Goal: Task Accomplishment & Management: Manage account settings

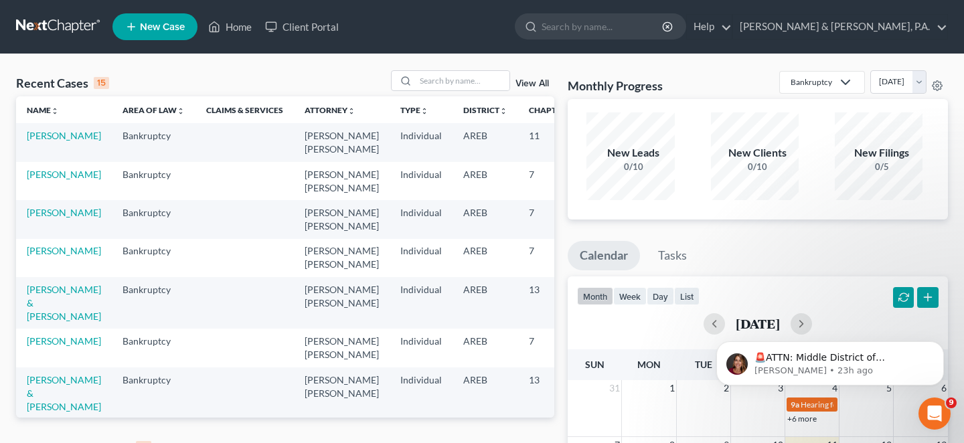
click at [535, 442] on link "View All" at bounding box center [531, 447] width 33 height 9
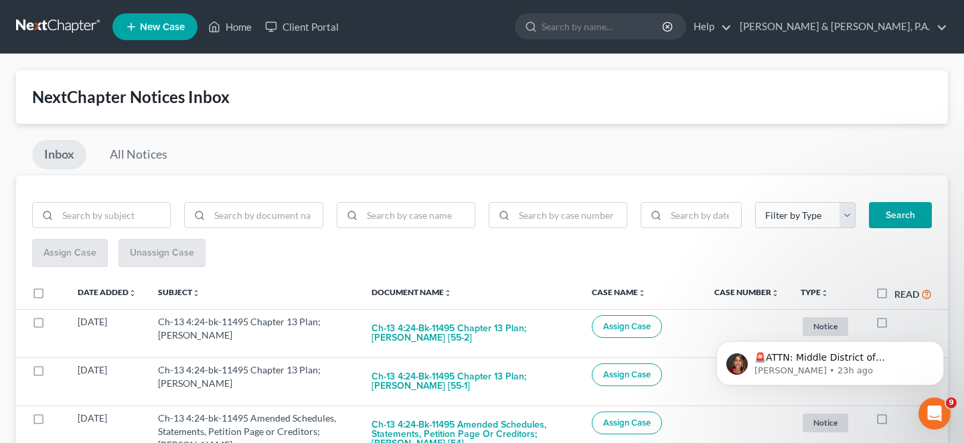
click at [879, 308] on div "🚨ATTN: Middle District of Florida The court has added a new Credit Counseling F…" at bounding box center [830, 301] width 246 height 167
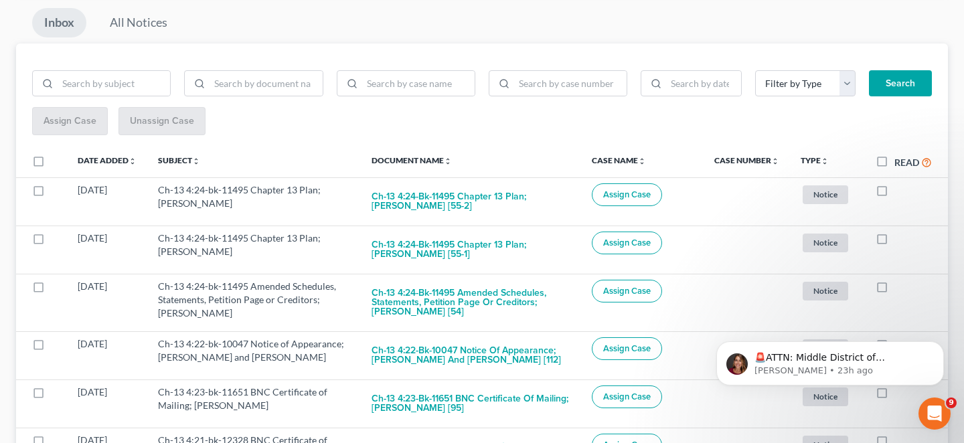
scroll to position [156, 0]
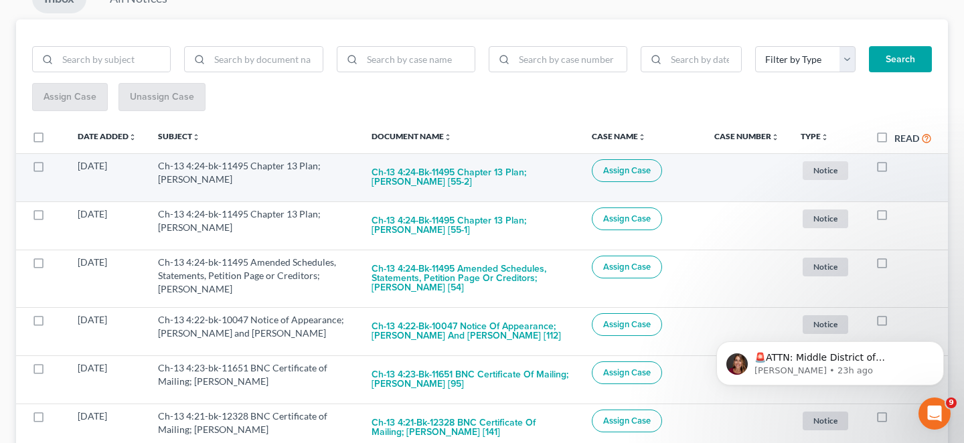
click at [894, 169] on label at bounding box center [894, 169] width 0 height 0
click at [900, 159] on input "checkbox" at bounding box center [904, 163] width 9 height 9
checkbox input "true"
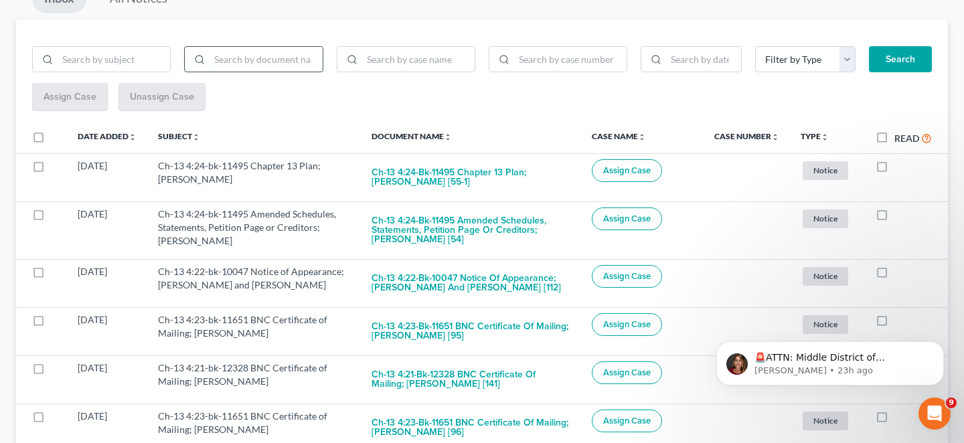
click at [242, 47] on input "search" at bounding box center [265, 59] width 112 height 25
type input "bnc"
click at [894, 53] on button "Search" at bounding box center [900, 59] width 63 height 27
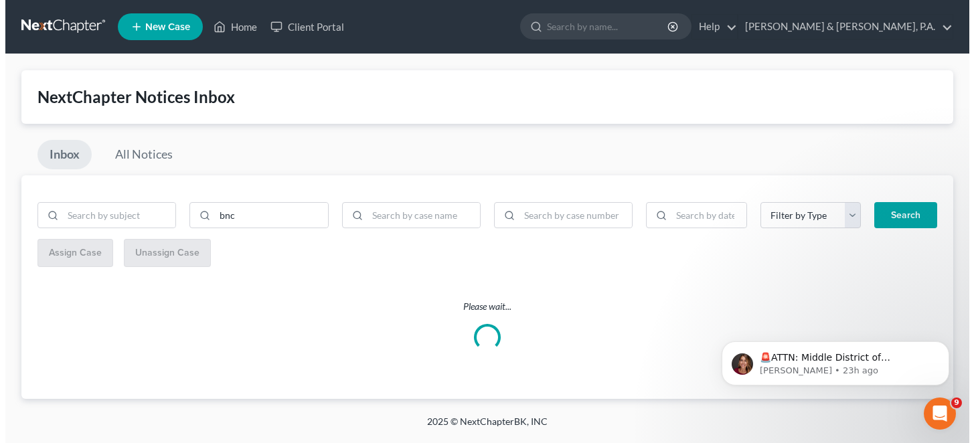
scroll to position [0, 0]
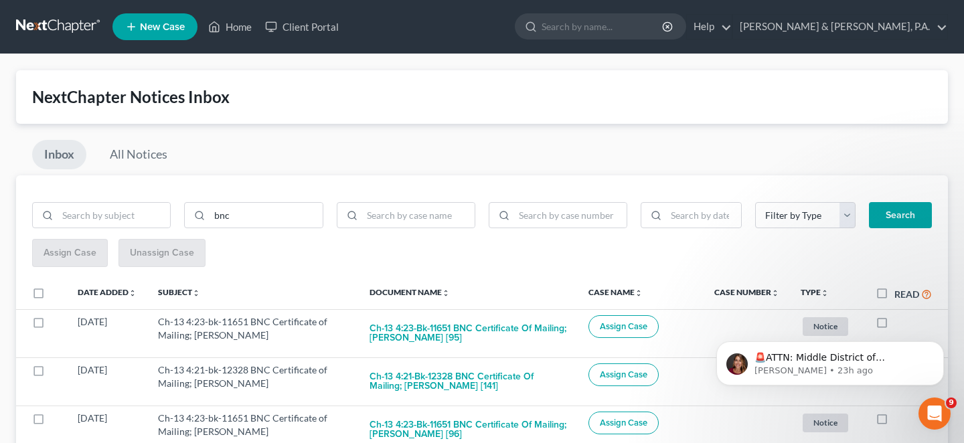
click at [894, 286] on label "Read" at bounding box center [912, 293] width 37 height 15
click at [900, 286] on input "Read" at bounding box center [904, 290] width 9 height 9
checkbox input "true"
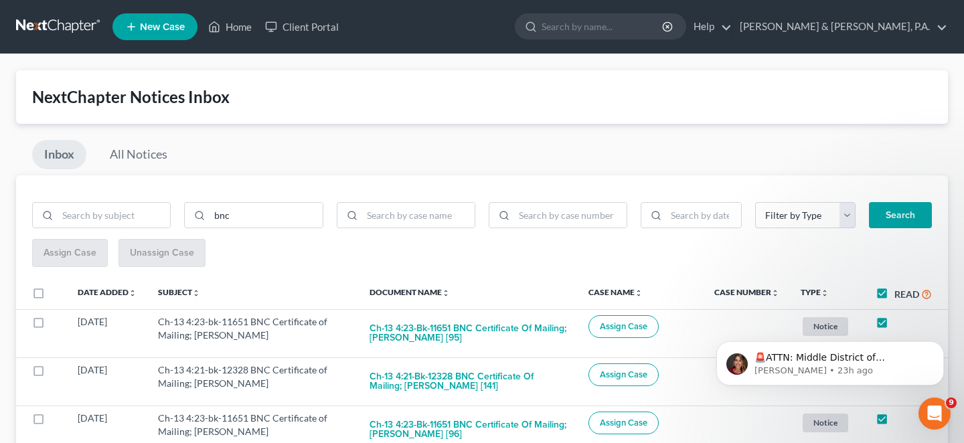
checkbox input "true"
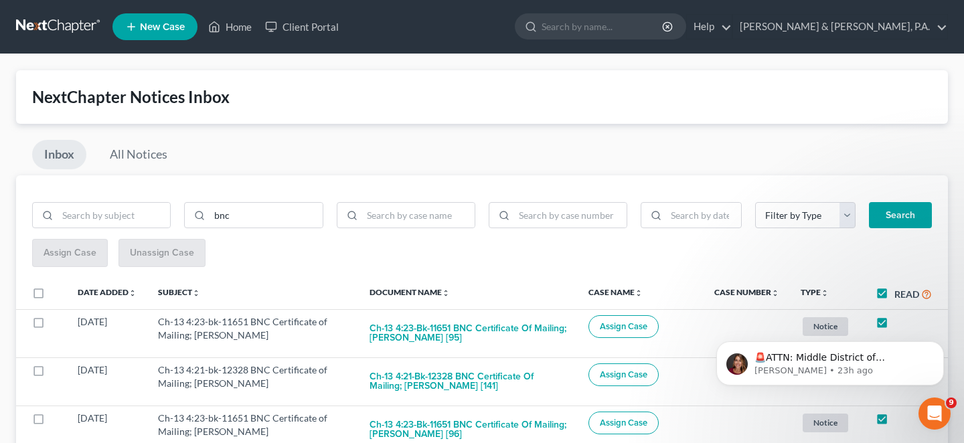
checkbox input "true"
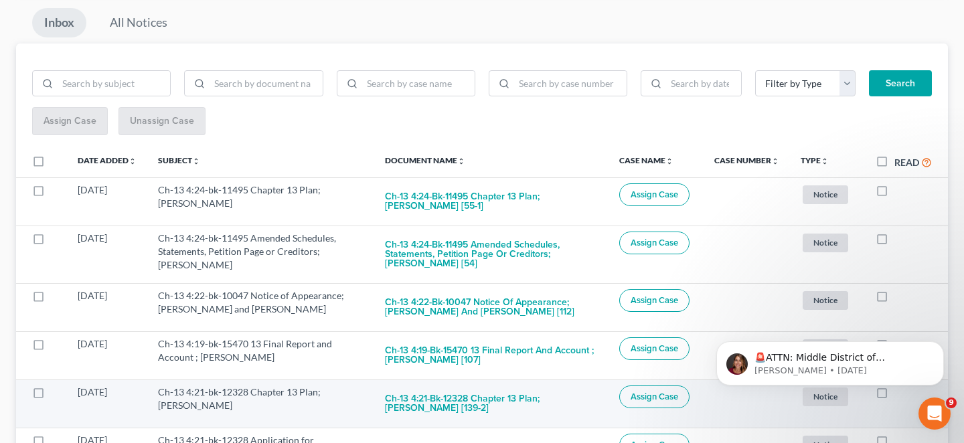
scroll to position [156, 0]
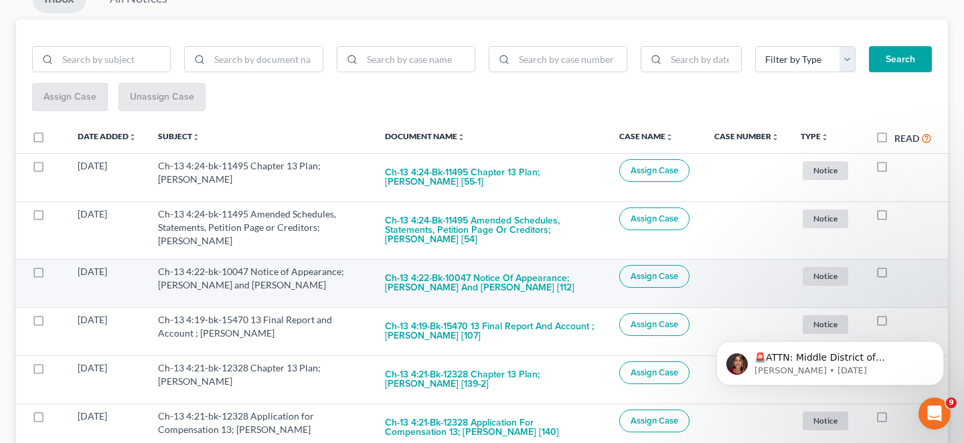
click at [894, 275] on label at bounding box center [894, 275] width 0 height 0
click at [900, 265] on input "checkbox" at bounding box center [904, 269] width 9 height 9
checkbox input "true"
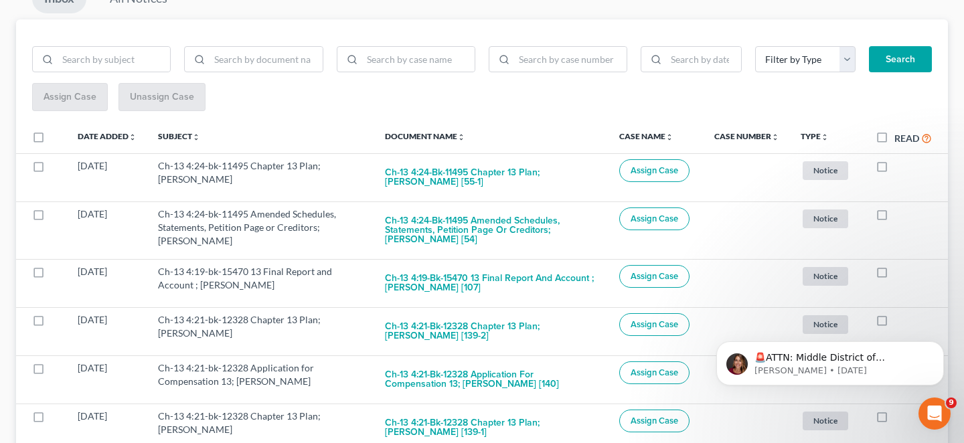
click at [894, 275] on label at bounding box center [894, 275] width 0 height 0
click at [900, 265] on input "checkbox" at bounding box center [904, 269] width 9 height 9
checkbox input "true"
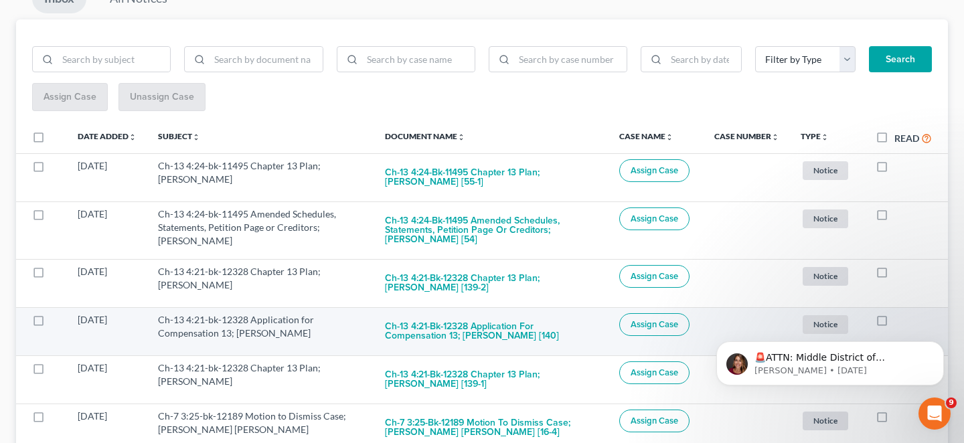
click at [894, 323] on label at bounding box center [894, 323] width 0 height 0
click at [900, 313] on input "checkbox" at bounding box center [904, 317] width 9 height 9
checkbox input "true"
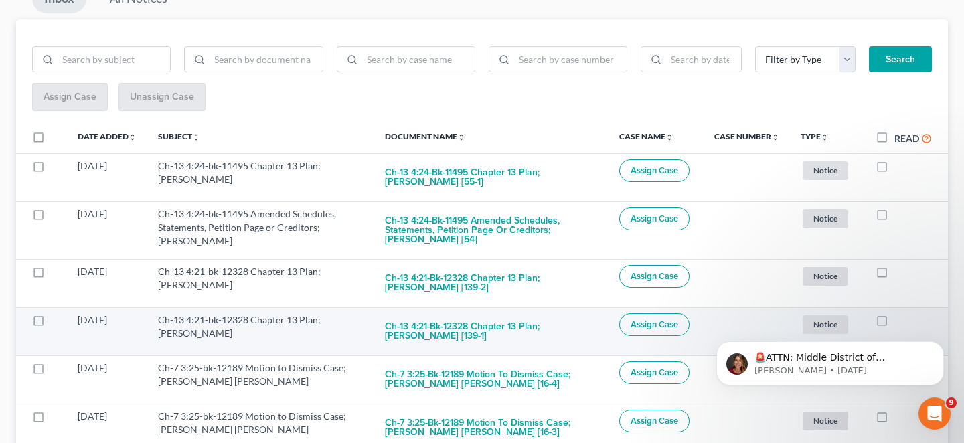
scroll to position [312, 0]
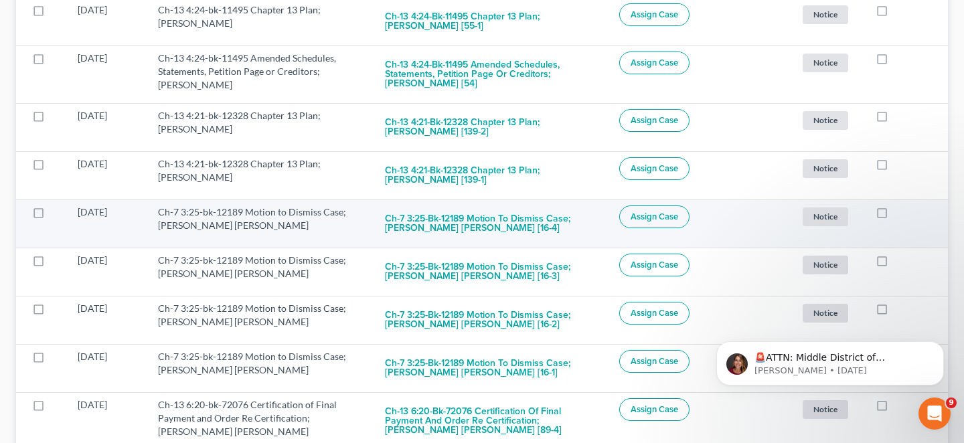
click at [893, 199] on td at bounding box center [906, 223] width 83 height 48
click at [894, 216] on label at bounding box center [894, 216] width 0 height 0
click at [900, 205] on input "checkbox" at bounding box center [904, 209] width 9 height 9
checkbox input "true"
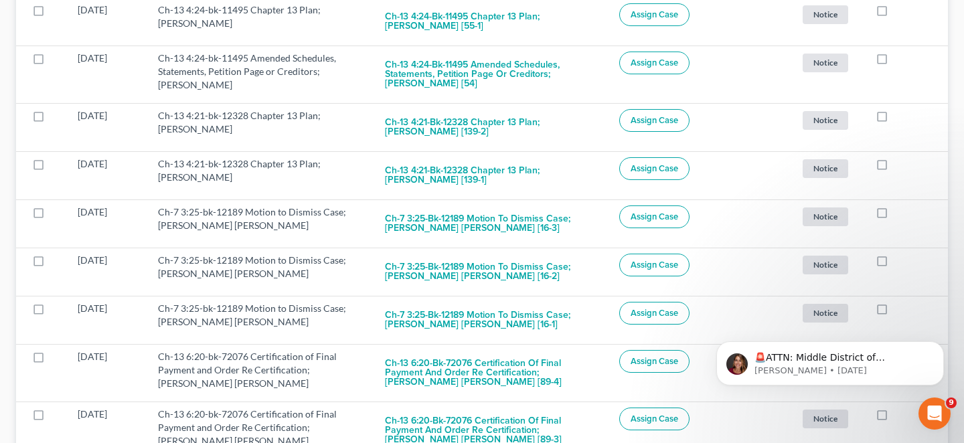
click at [894, 216] on label at bounding box center [894, 216] width 0 height 0
click at [900, 205] on input "checkbox" at bounding box center [904, 209] width 9 height 9
checkbox input "true"
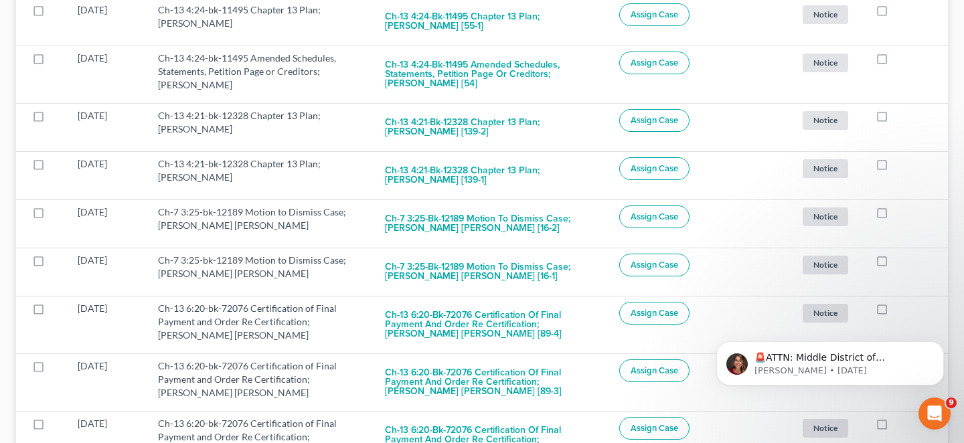
click at [894, 216] on label at bounding box center [894, 216] width 0 height 0
click at [900, 205] on input "checkbox" at bounding box center [904, 209] width 9 height 9
checkbox input "true"
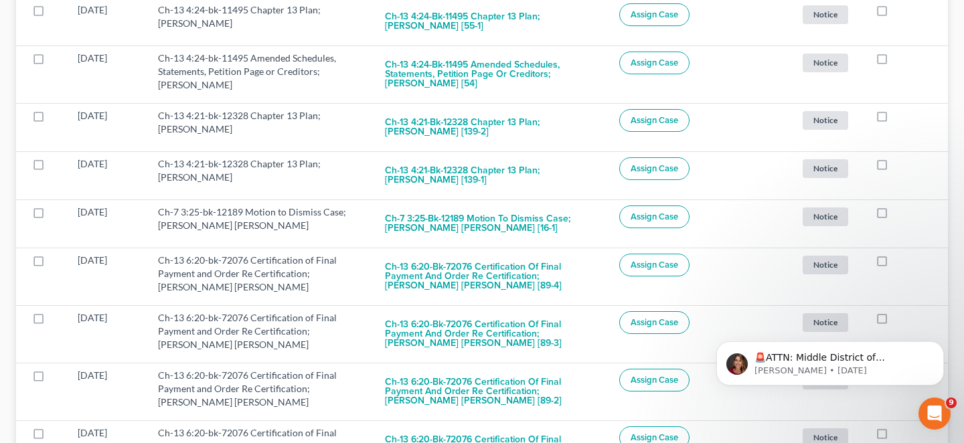
click at [894, 216] on label at bounding box center [894, 216] width 0 height 0
click at [900, 205] on input "checkbox" at bounding box center [904, 209] width 9 height 9
checkbox input "true"
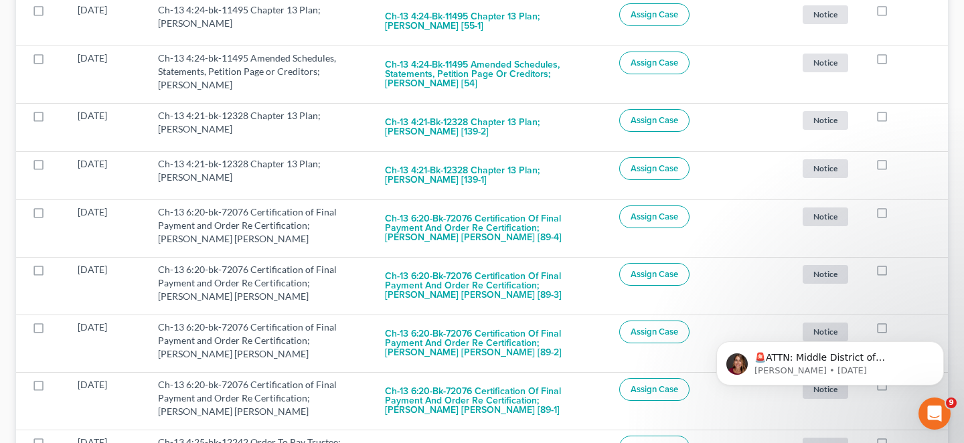
click at [894, 216] on label at bounding box center [894, 216] width 0 height 0
click at [900, 205] on input "checkbox" at bounding box center [904, 209] width 9 height 9
checkbox input "true"
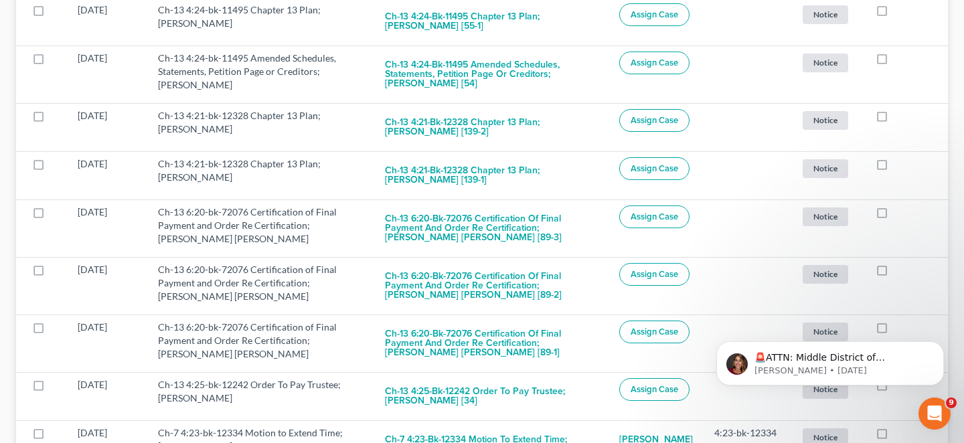
click at [894, 216] on label at bounding box center [894, 216] width 0 height 0
click at [900, 205] on input "checkbox" at bounding box center [904, 209] width 9 height 9
checkbox input "true"
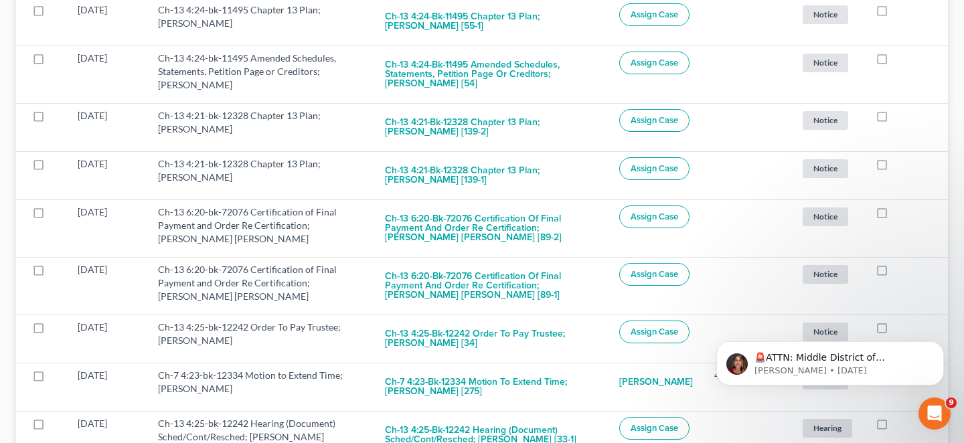
click at [894, 216] on label at bounding box center [894, 216] width 0 height 0
click at [900, 205] on input "checkbox" at bounding box center [904, 209] width 9 height 9
checkbox input "true"
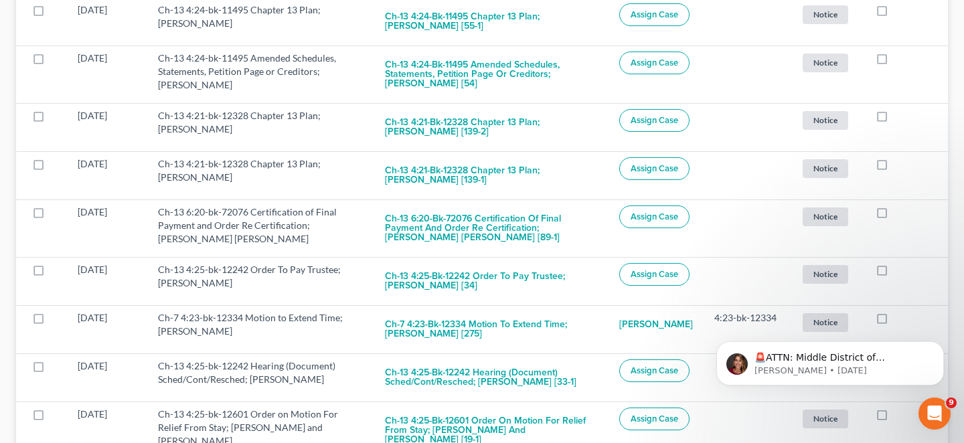
click at [894, 216] on label at bounding box center [894, 216] width 0 height 0
click at [900, 205] on input "checkbox" at bounding box center [904, 209] width 9 height 9
checkbox input "true"
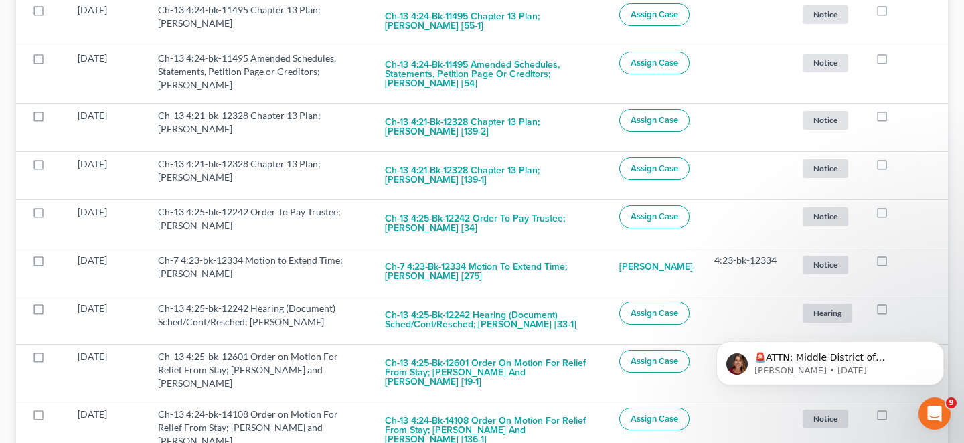
click at [894, 216] on label at bounding box center [894, 216] width 0 height 0
click at [900, 205] on input "checkbox" at bounding box center [904, 209] width 9 height 9
checkbox input "true"
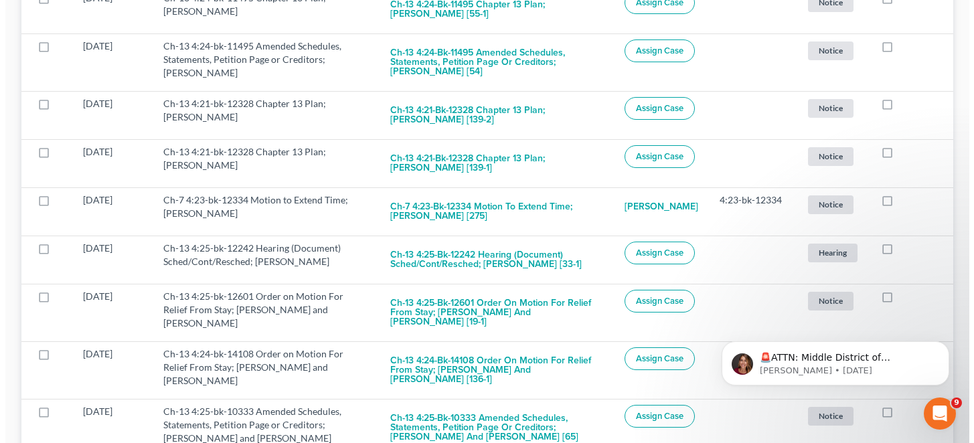
scroll to position [325, 0]
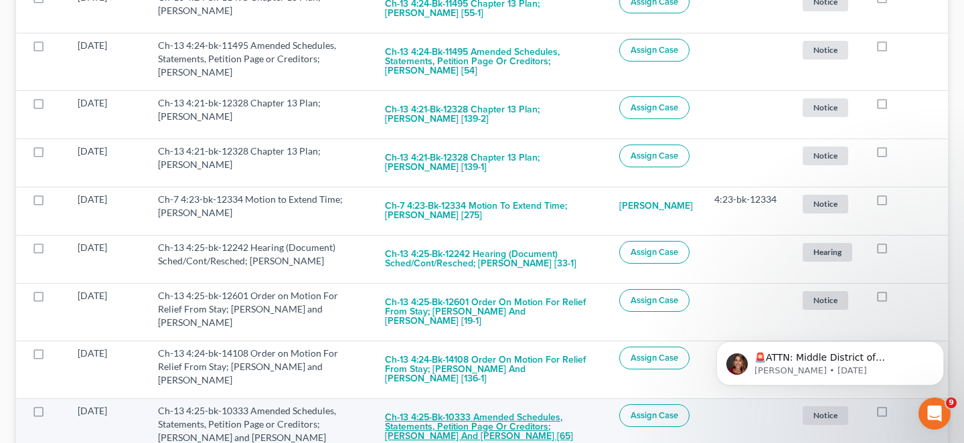
click at [509, 404] on button "Ch-13 4:25-bk-10333 Amended Schedules, Statements, Petition Page or Creditors; …" at bounding box center [491, 427] width 213 height 46
checkbox input "true"
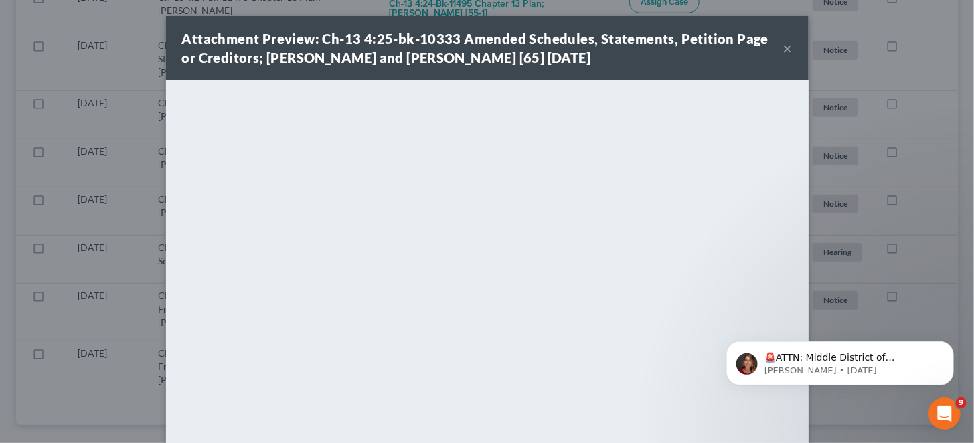
scroll to position [270, 0]
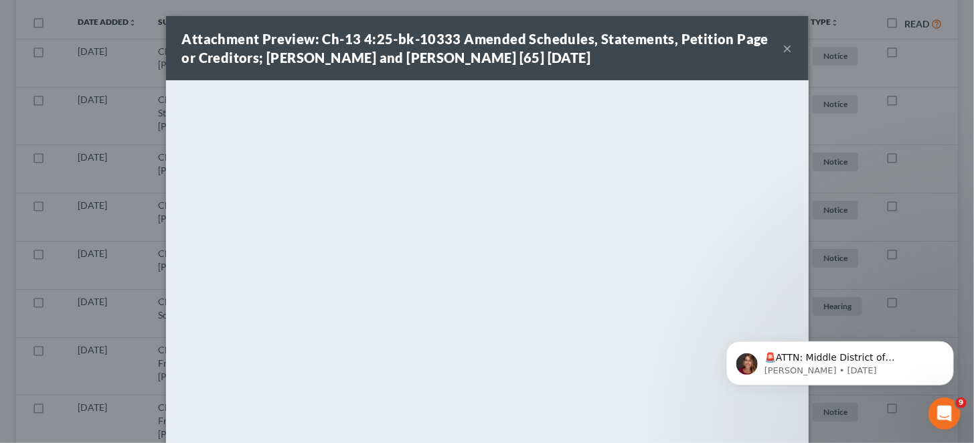
click at [783, 41] on button "×" at bounding box center [787, 48] width 9 height 16
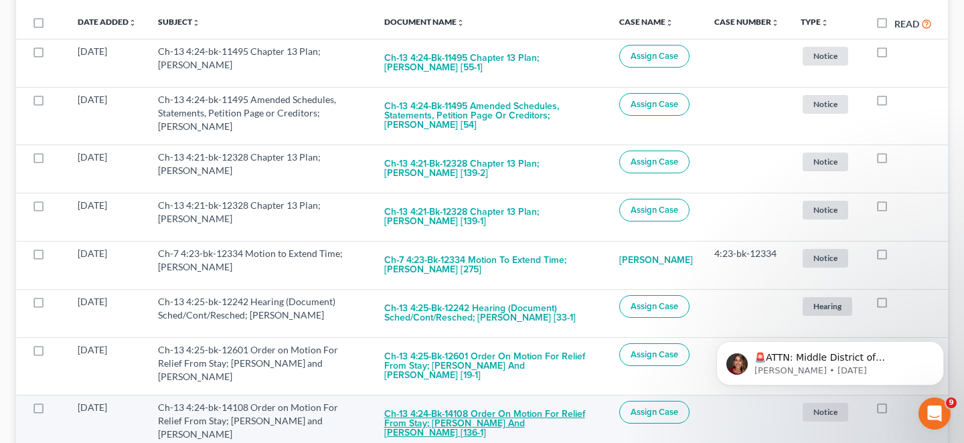
click at [446, 401] on button "Ch-13 4:24-bk-14108 Order on Motion For Relief From Stay; Jeffery L. Green and …" at bounding box center [491, 424] width 214 height 46
checkbox input "true"
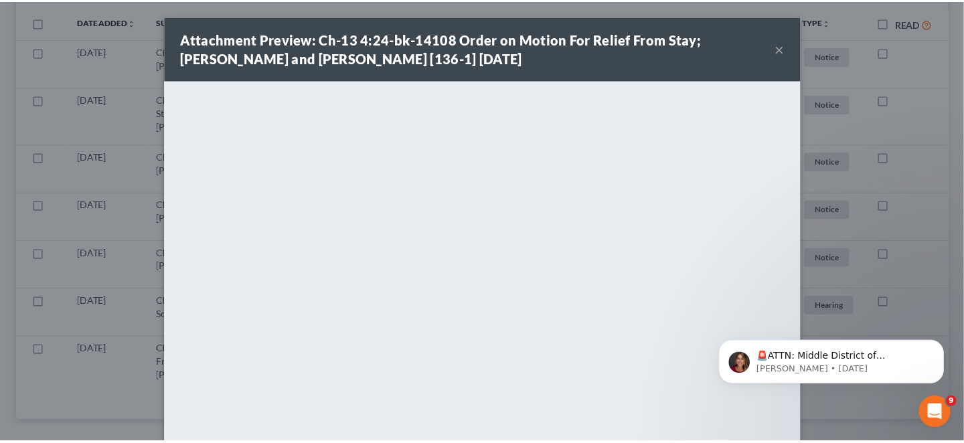
scroll to position [226, 0]
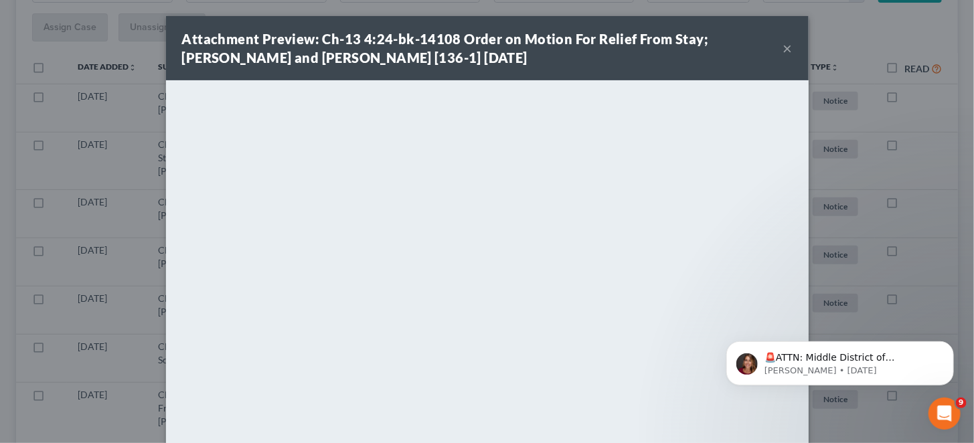
click at [783, 47] on button "×" at bounding box center [787, 48] width 9 height 16
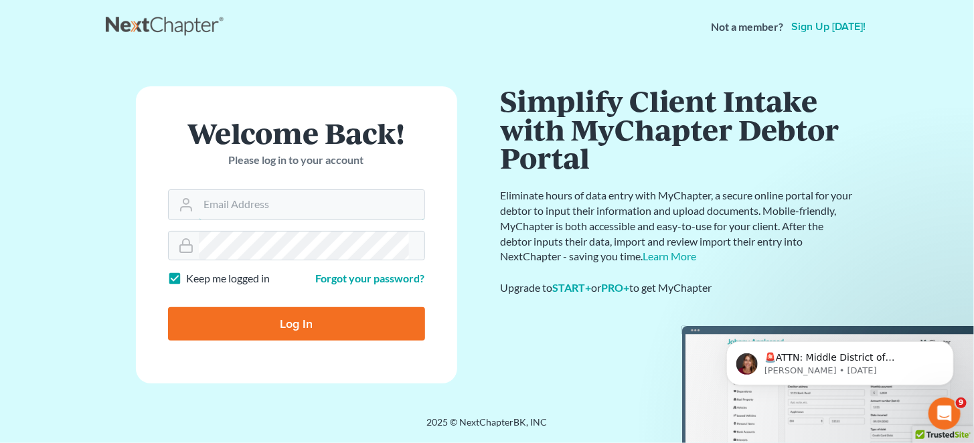
type input "mrodgers@wetzelandmoore.com"
click at [281, 307] on input "Log In" at bounding box center [296, 323] width 257 height 33
type input "Thinking..."
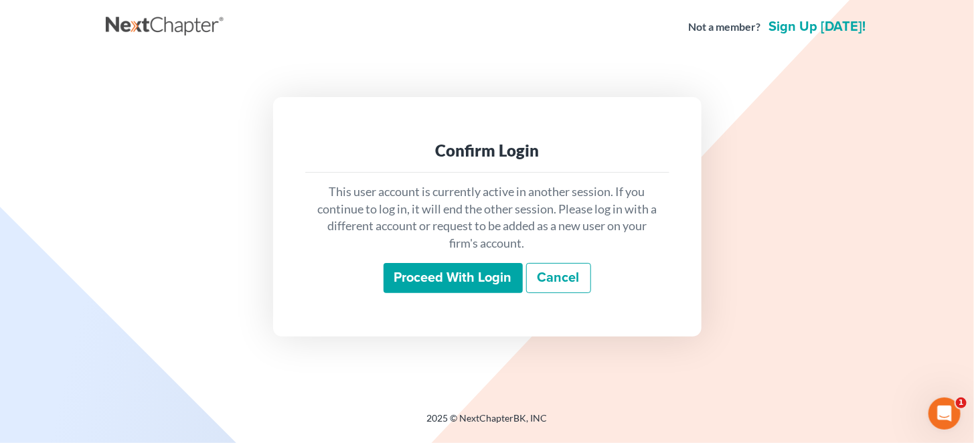
click at [464, 288] on div "Proceed with login Cancel" at bounding box center [487, 278] width 343 height 31
click at [466, 282] on input "Proceed with login" at bounding box center [453, 278] width 139 height 31
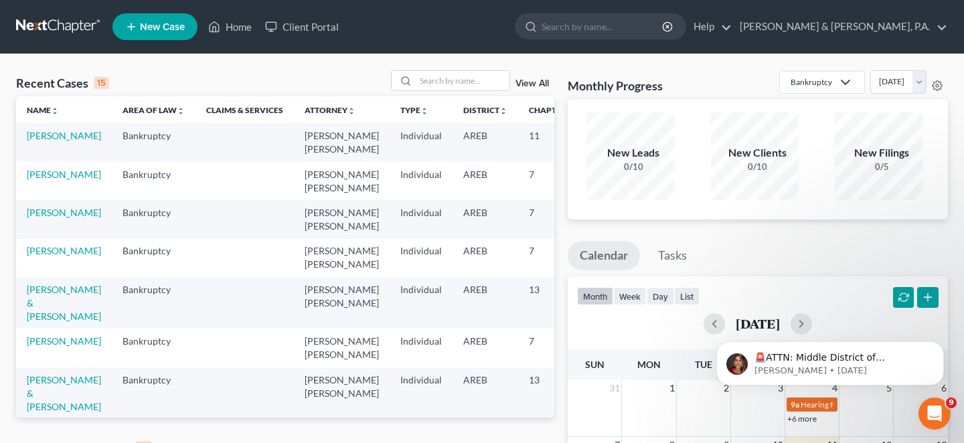
click at [537, 442] on link "View All" at bounding box center [531, 447] width 33 height 9
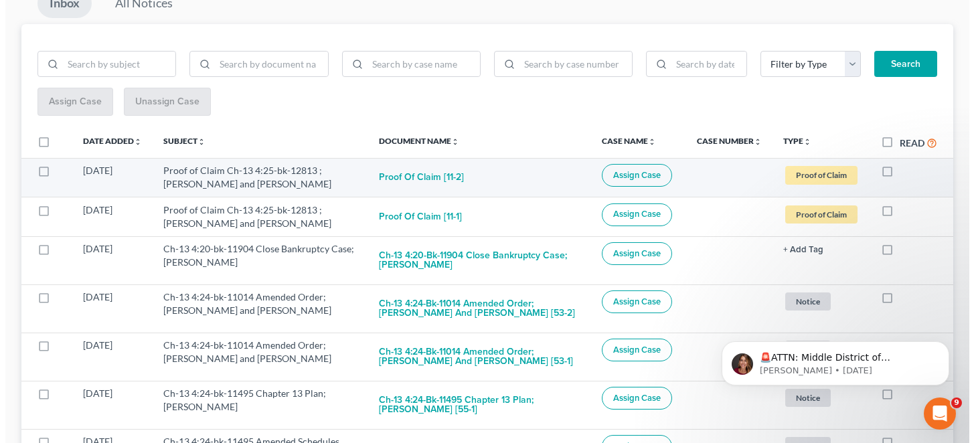
scroll to position [156, 0]
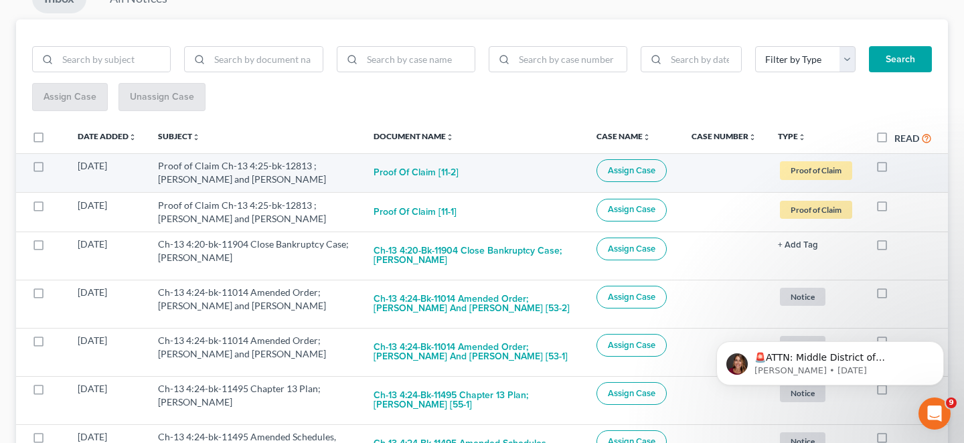
click at [894, 169] on label at bounding box center [894, 169] width 0 height 0
click at [900, 159] on input "checkbox" at bounding box center [904, 163] width 9 height 9
checkbox input "true"
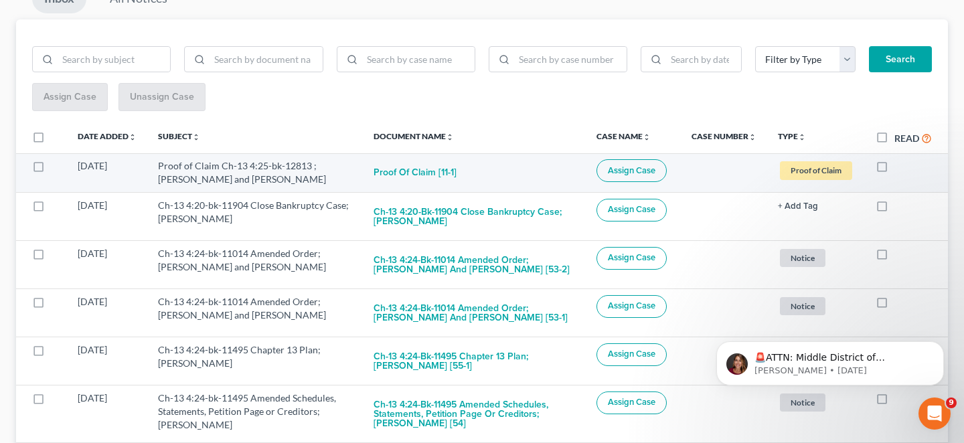
click at [894, 169] on label at bounding box center [894, 169] width 0 height 0
click at [900, 159] on input "checkbox" at bounding box center [904, 163] width 9 height 9
checkbox input "true"
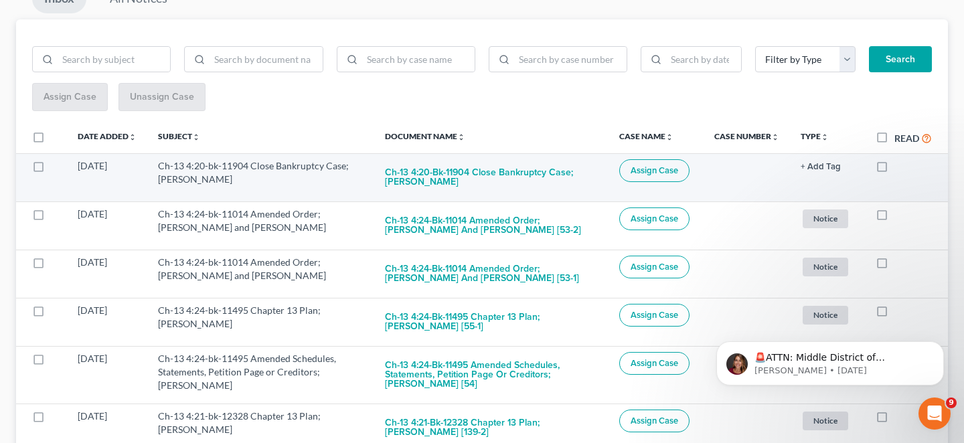
click at [894, 169] on label at bounding box center [894, 169] width 0 height 0
click at [900, 159] on input "checkbox" at bounding box center [904, 163] width 9 height 9
checkbox input "true"
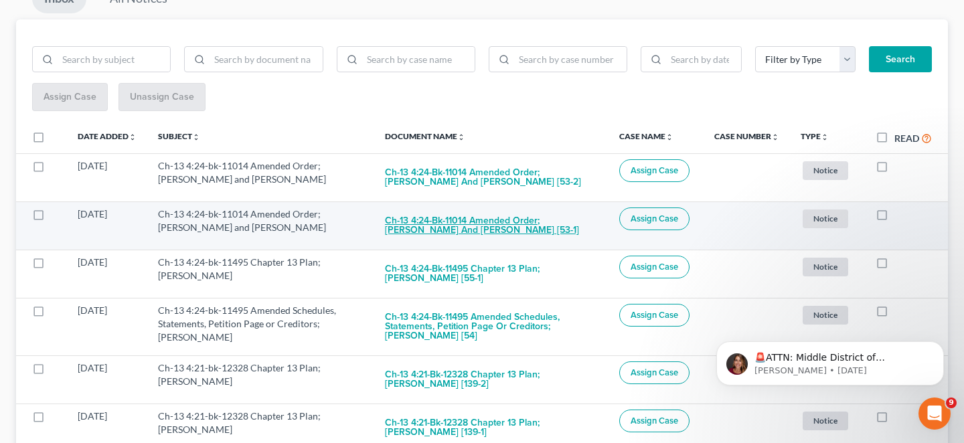
click at [523, 207] on button "Ch-13 4:24-bk-11014 Amended Order; [PERSON_NAME] and [PERSON_NAME] [53-1]" at bounding box center [491, 225] width 213 height 36
checkbox input "true"
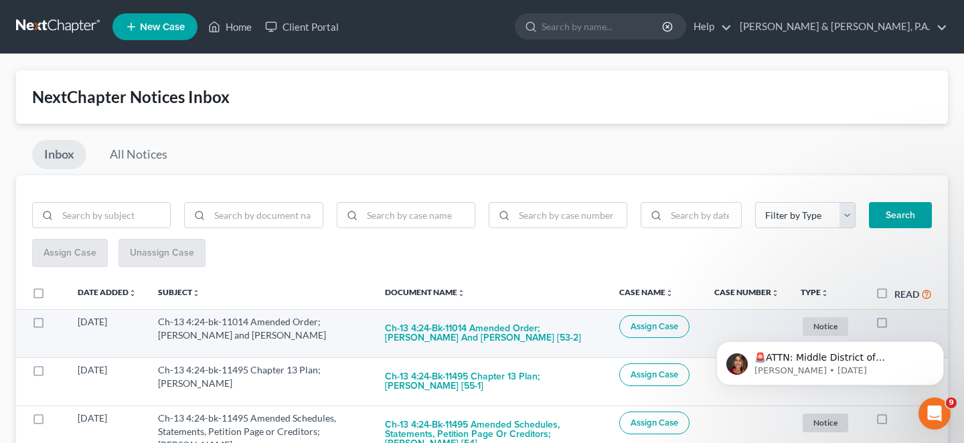
click at [894, 325] on label at bounding box center [894, 325] width 0 height 0
click at [900, 315] on input "checkbox" at bounding box center [904, 319] width 9 height 9
checkbox input "true"
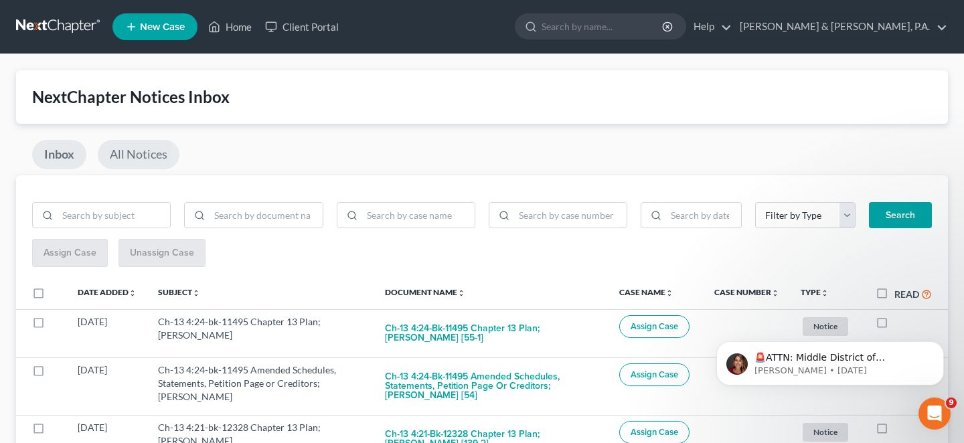
click at [126, 142] on link "All Notices" at bounding box center [139, 154] width 82 height 29
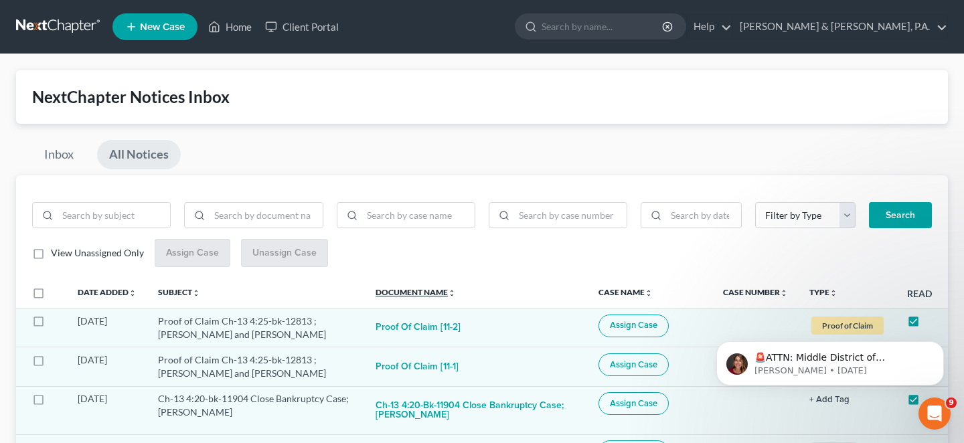
scroll to position [156, 0]
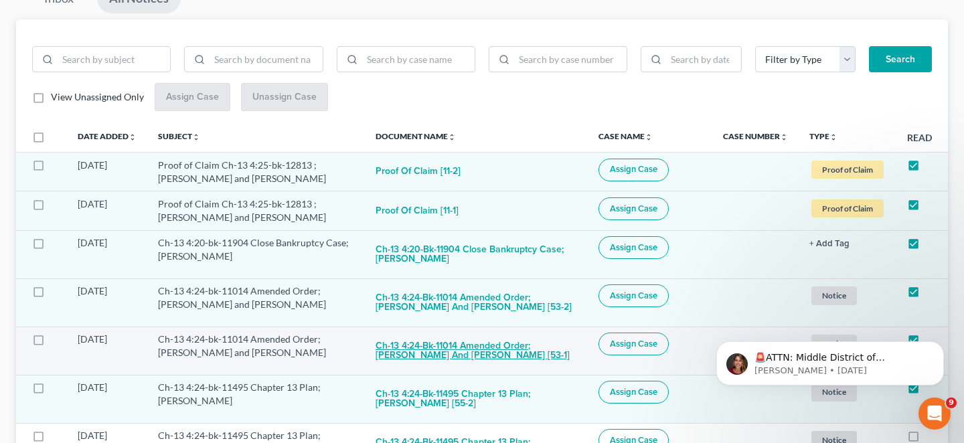
click at [467, 333] on button "Ch-13 4:24-bk-11014 Amended Order; [PERSON_NAME] and [PERSON_NAME] [53-1]" at bounding box center [475, 351] width 201 height 36
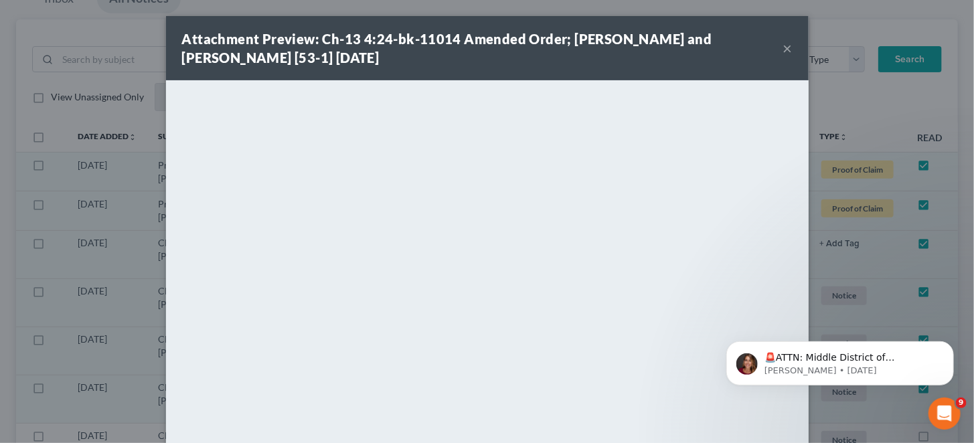
click at [783, 46] on button "×" at bounding box center [787, 48] width 9 height 16
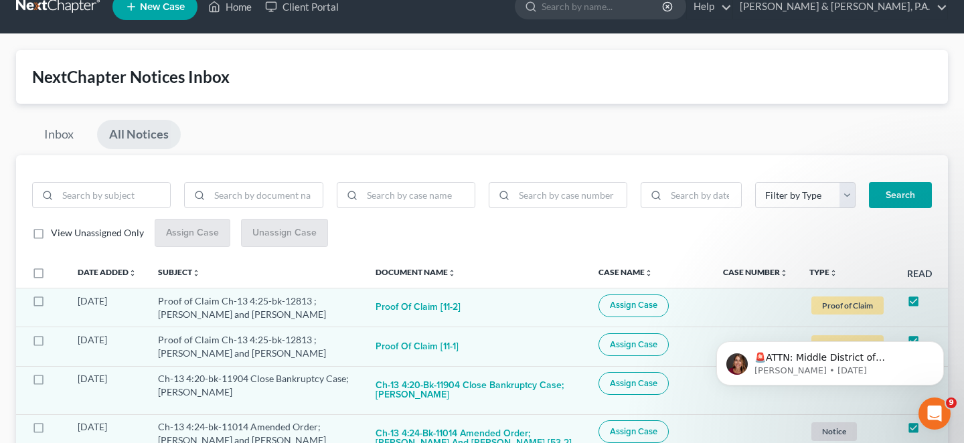
scroll to position [0, 0]
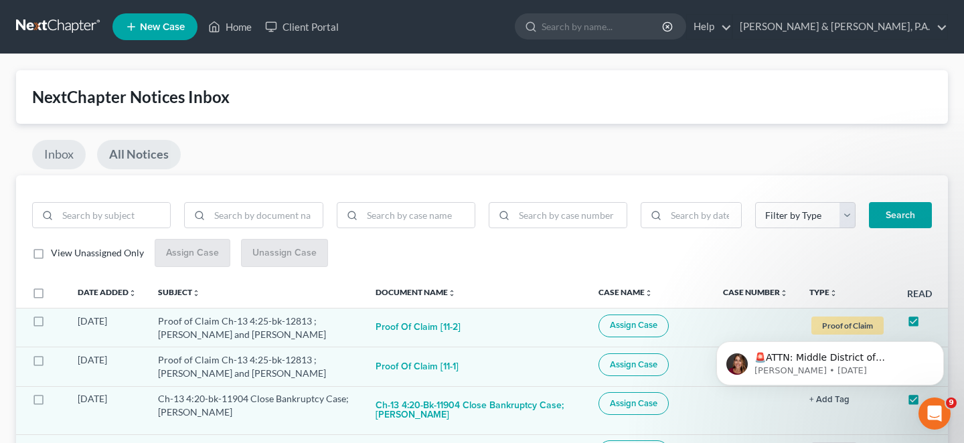
click at [54, 152] on link "Inbox" at bounding box center [59, 154] width 54 height 29
